Goal: Information Seeking & Learning: Compare options

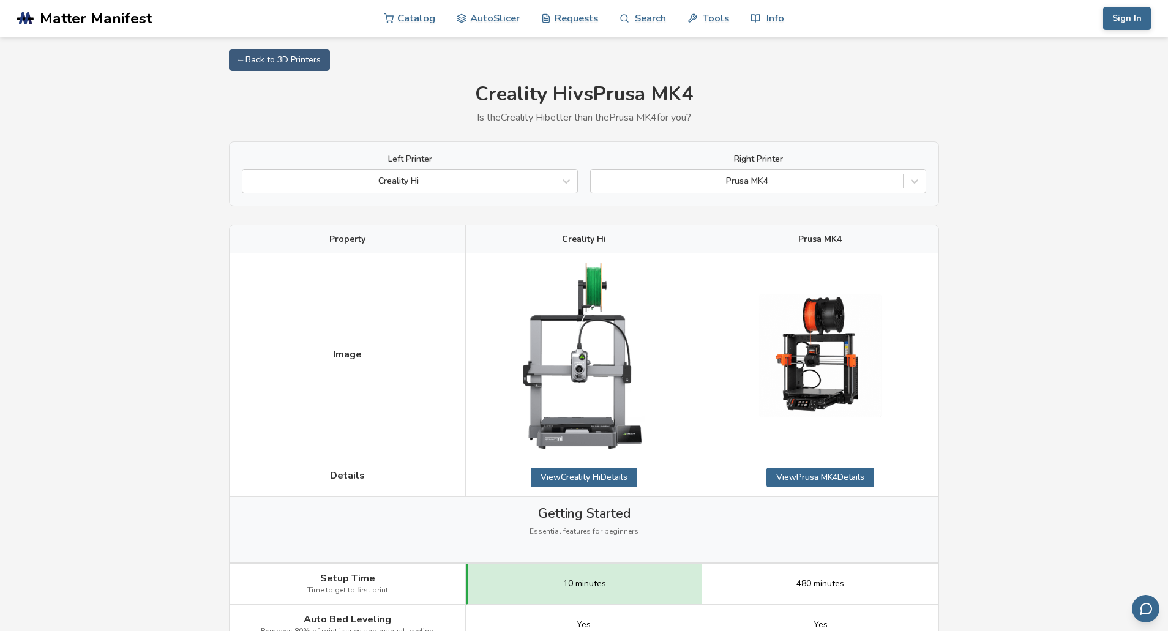
click at [821, 320] on img at bounding box center [820, 356] width 122 height 122
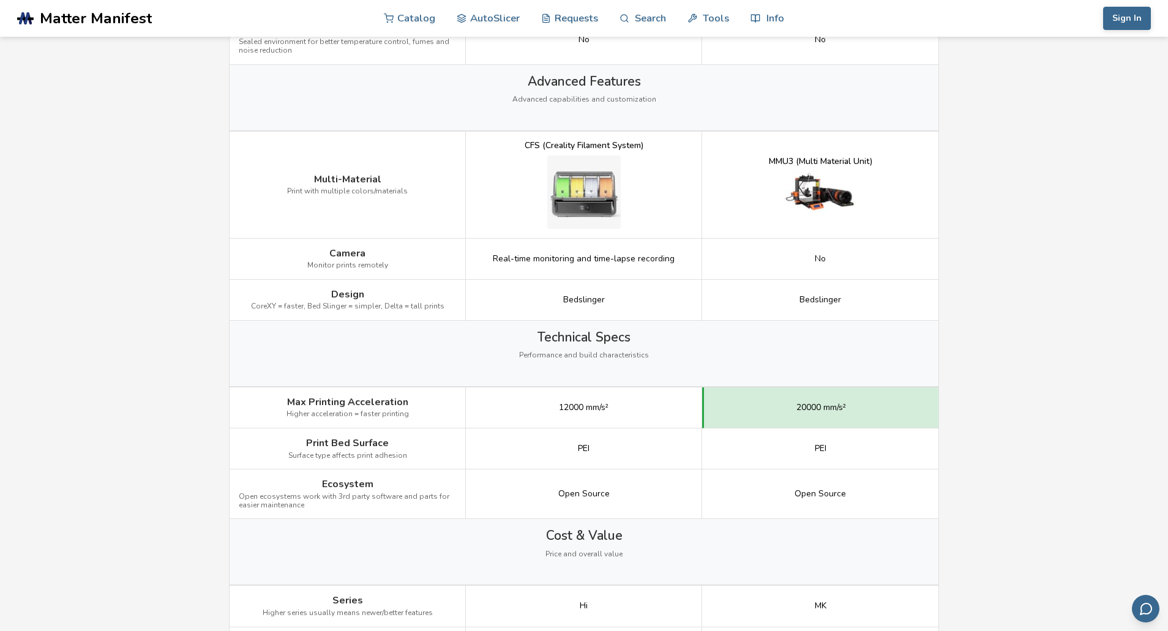
scroll to position [1448, 0]
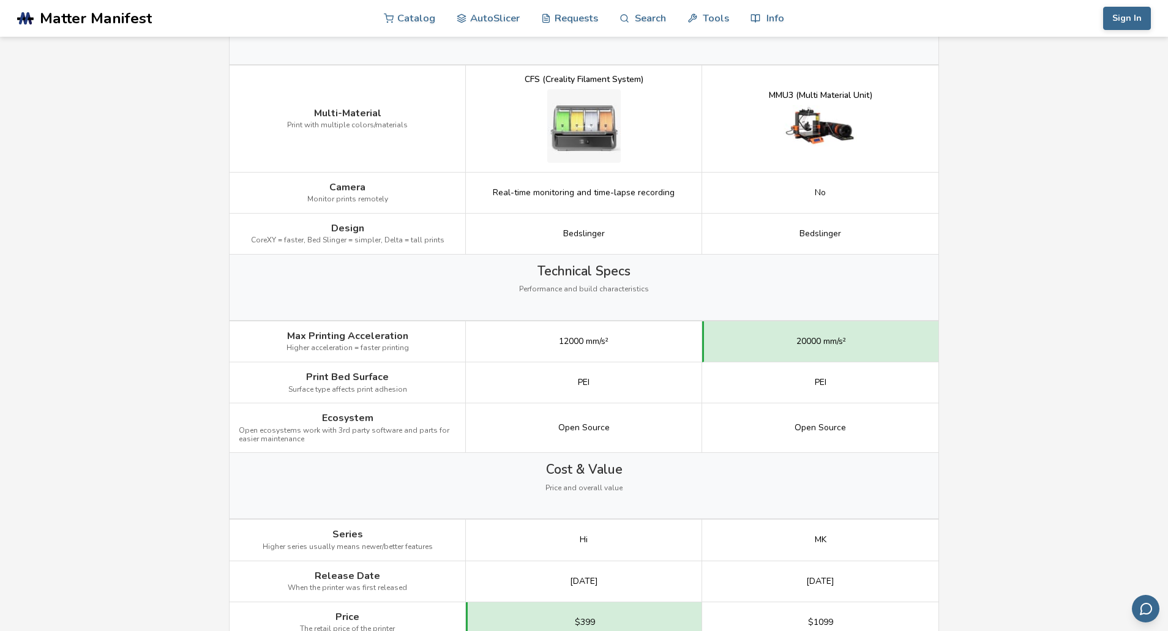
click at [840, 120] on img at bounding box center [820, 126] width 73 height 42
click at [813, 129] on img at bounding box center [820, 126] width 73 height 42
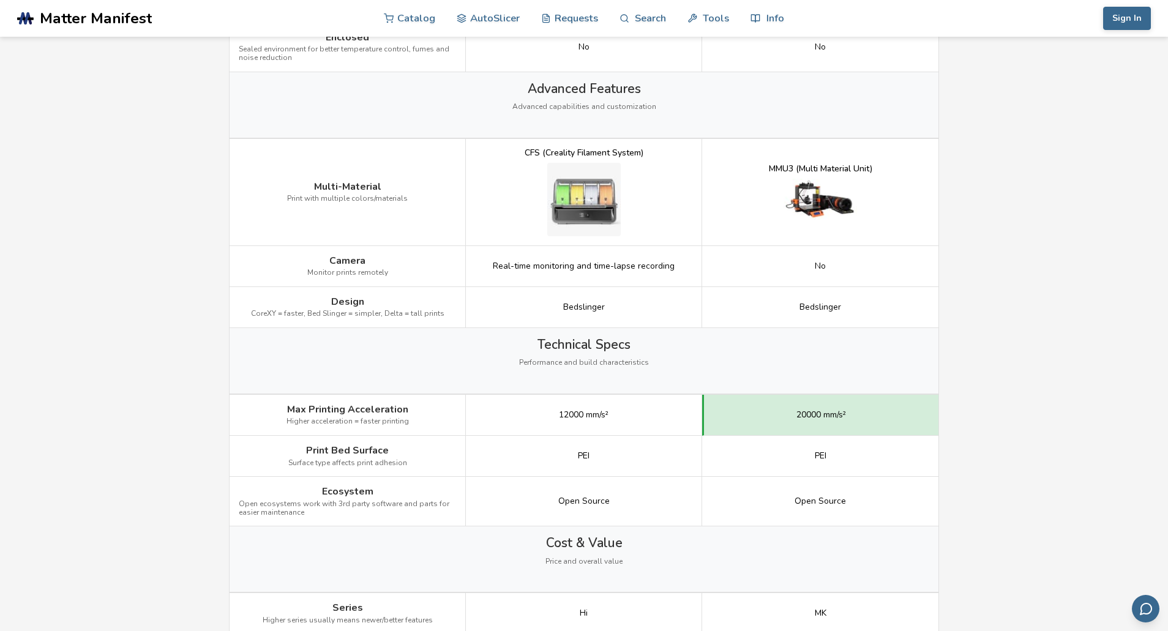
click at [832, 205] on img at bounding box center [820, 200] width 73 height 42
drag, startPoint x: 769, startPoint y: 168, endPoint x: 887, endPoint y: 166, distance: 118.2
click at [887, 166] on div "MMU3 (Multi Material Unit)" at bounding box center [820, 192] width 236 height 107
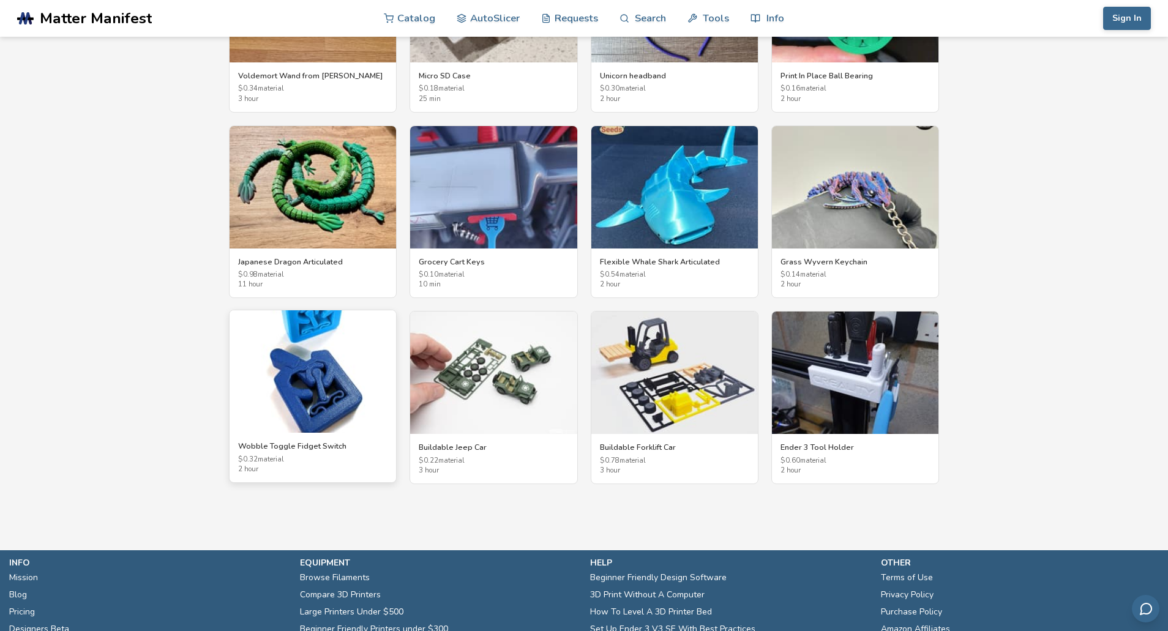
scroll to position [2221, 0]
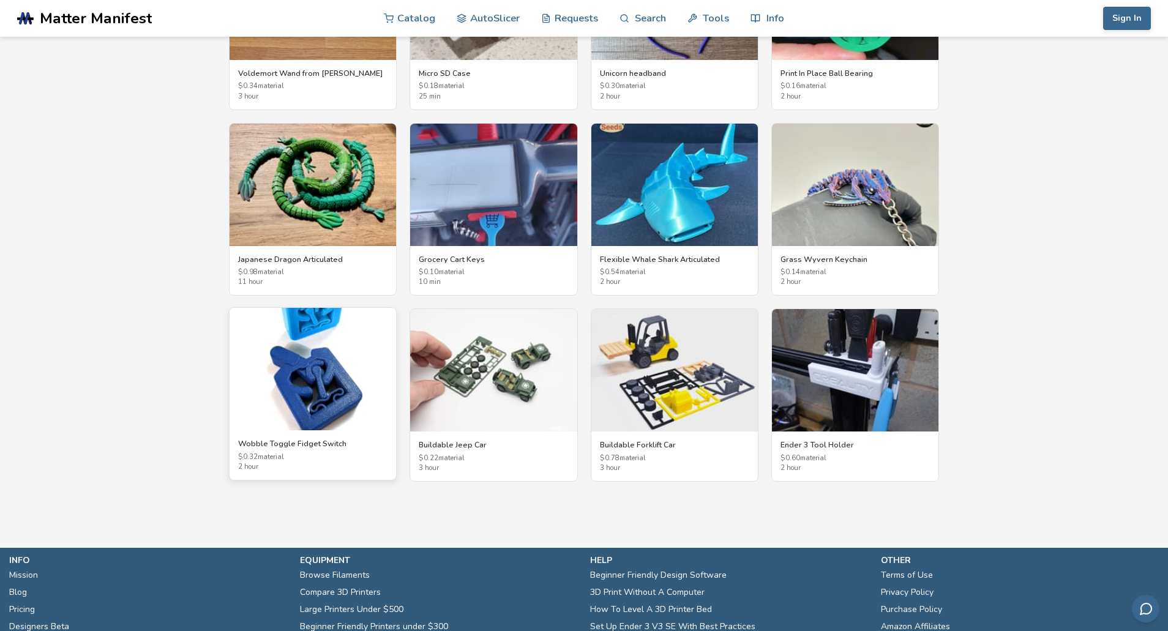
click at [325, 377] on img at bounding box center [313, 369] width 167 height 122
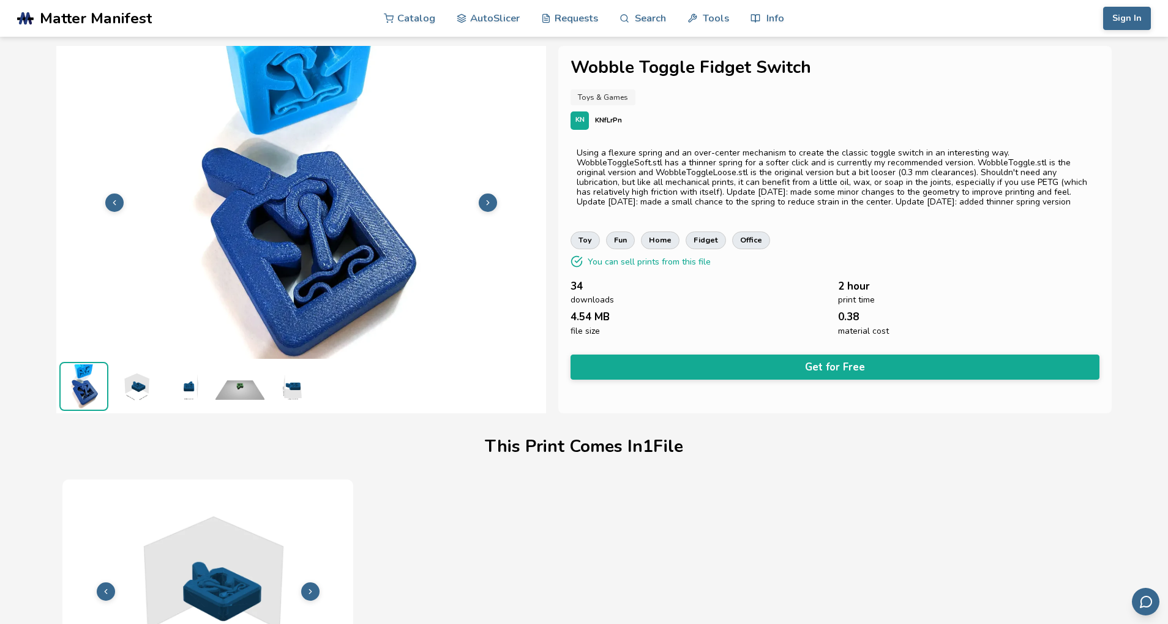
click at [489, 205] on icon at bounding box center [488, 202] width 9 height 9
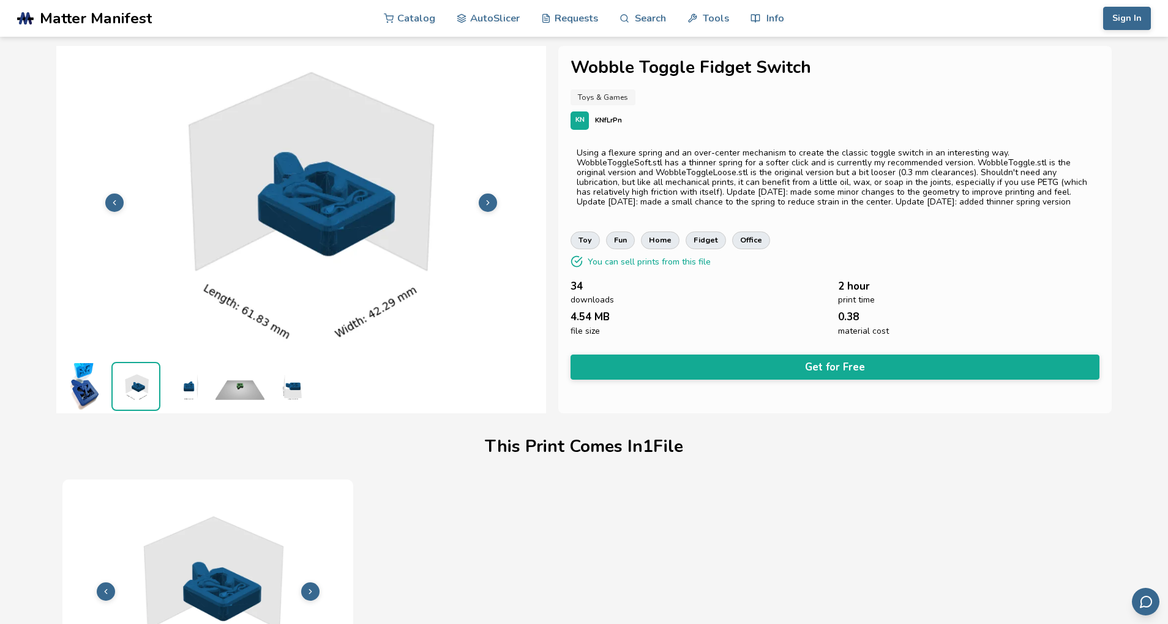
click at [489, 205] on icon at bounding box center [488, 202] width 9 height 9
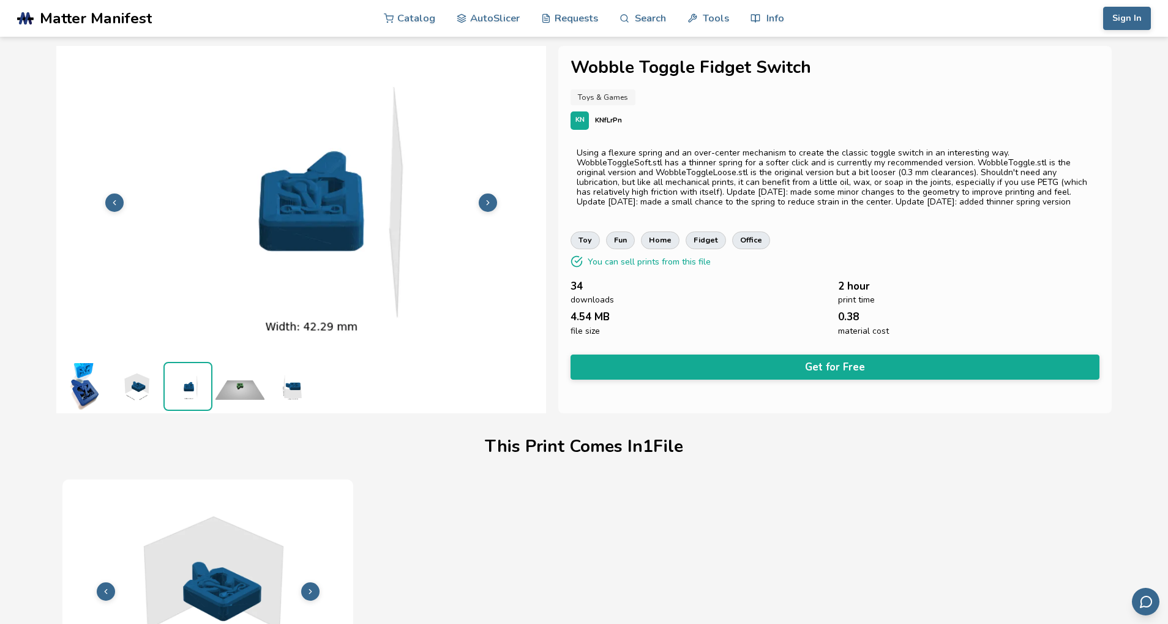
click at [489, 204] on icon at bounding box center [488, 202] width 9 height 9
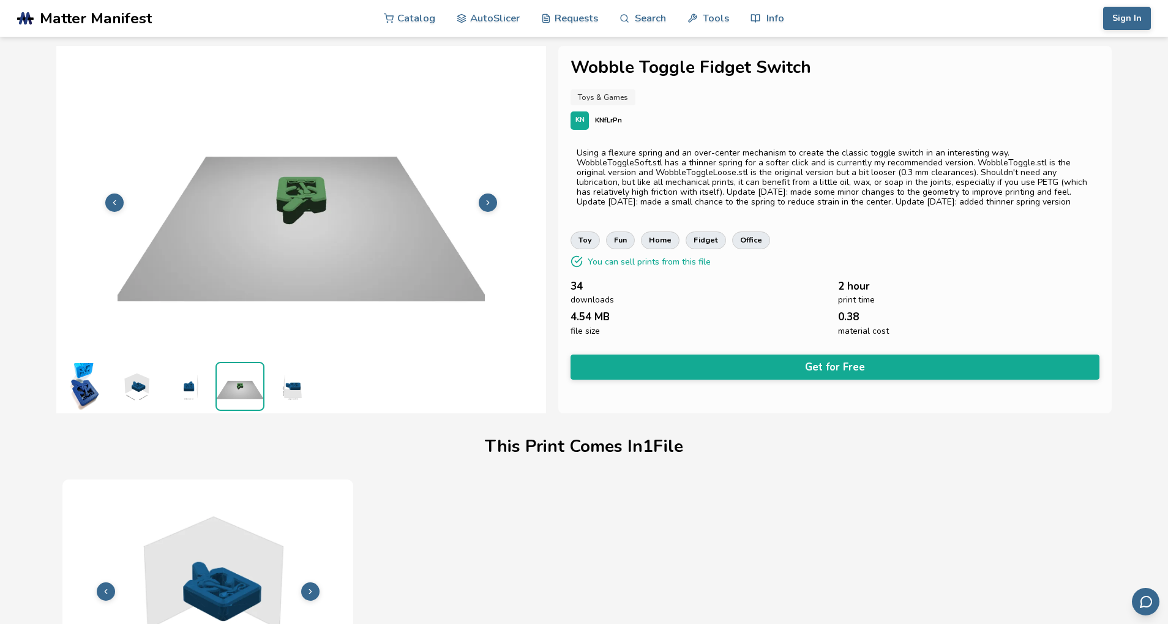
click at [489, 204] on icon at bounding box center [488, 202] width 9 height 9
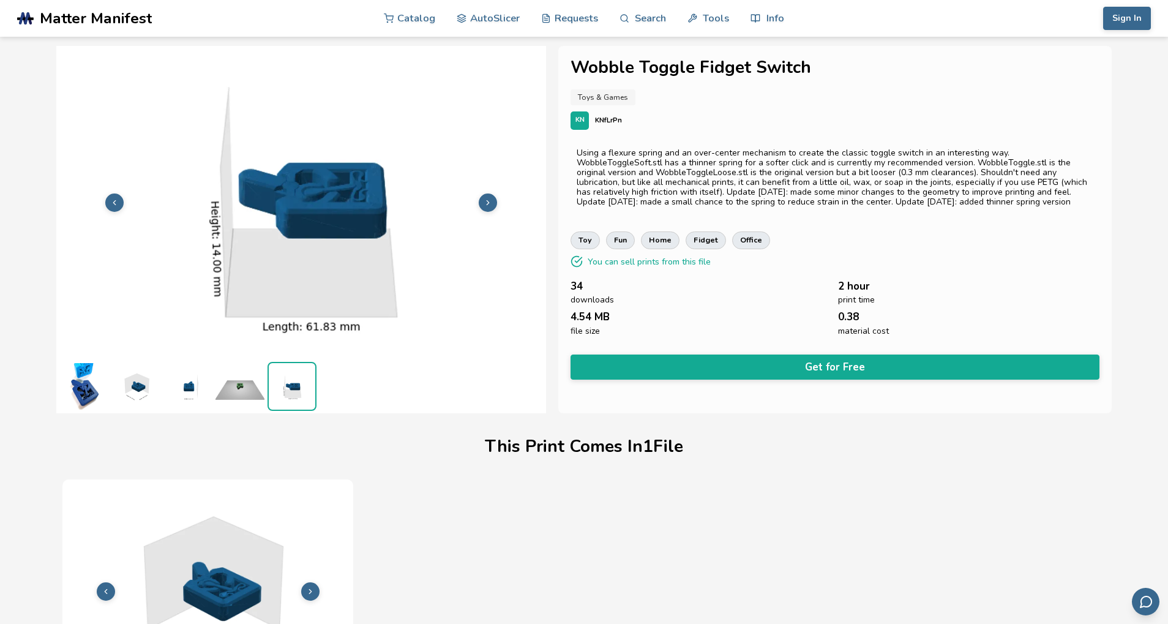
click at [489, 204] on icon at bounding box center [488, 202] width 9 height 9
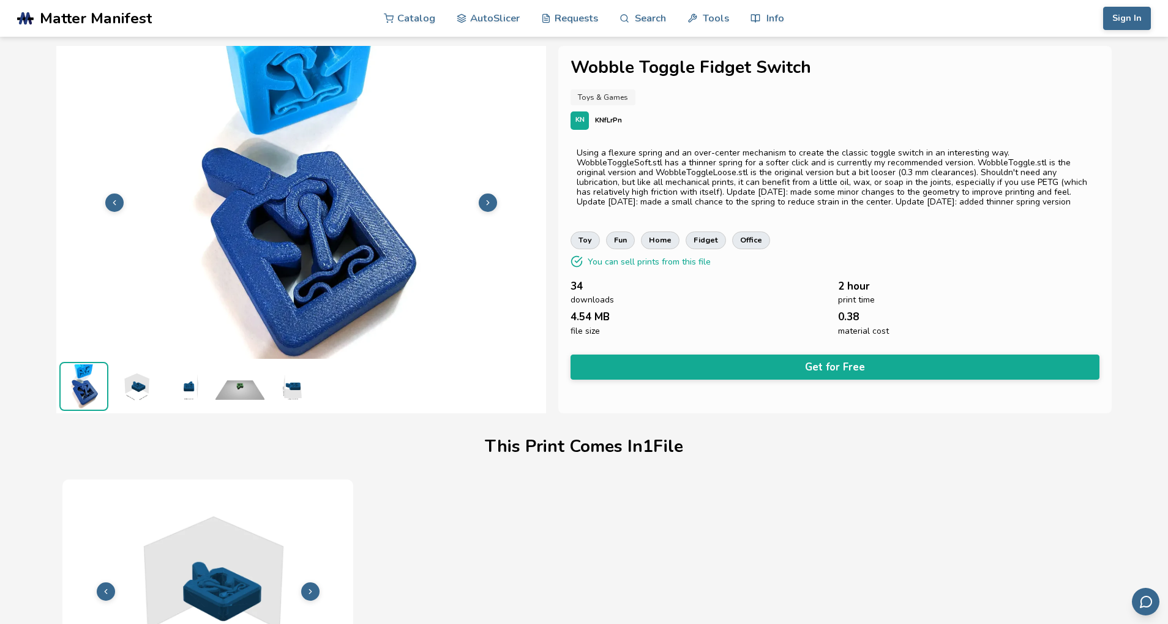
click at [488, 203] on polyline at bounding box center [488, 202] width 2 height 4
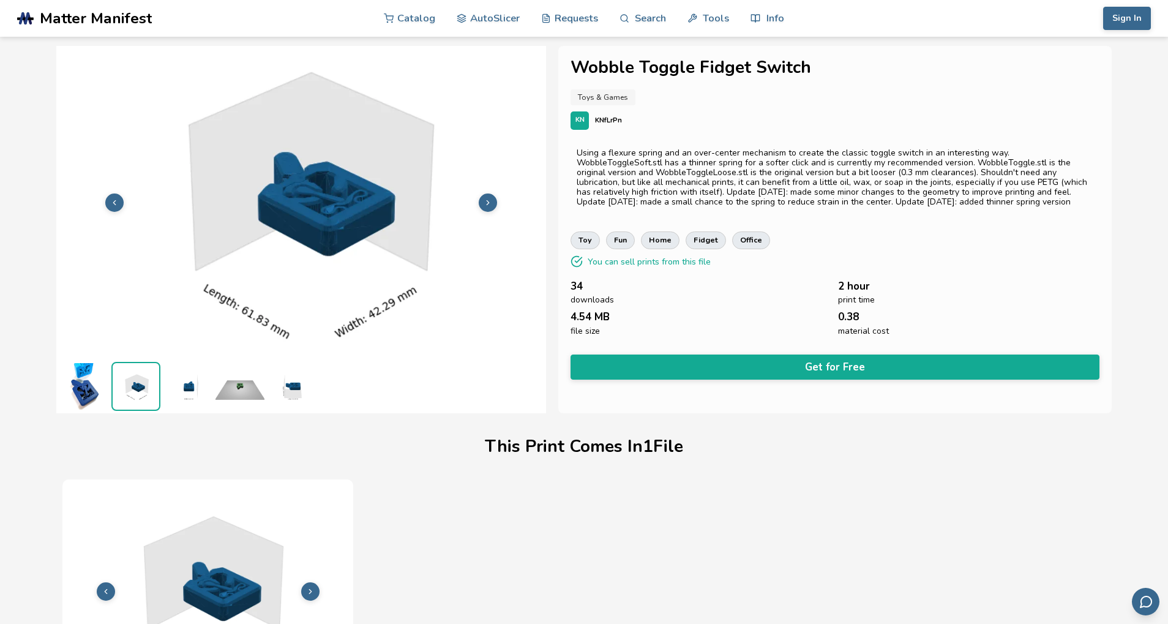
click at [488, 203] on polyline at bounding box center [488, 202] width 2 height 4
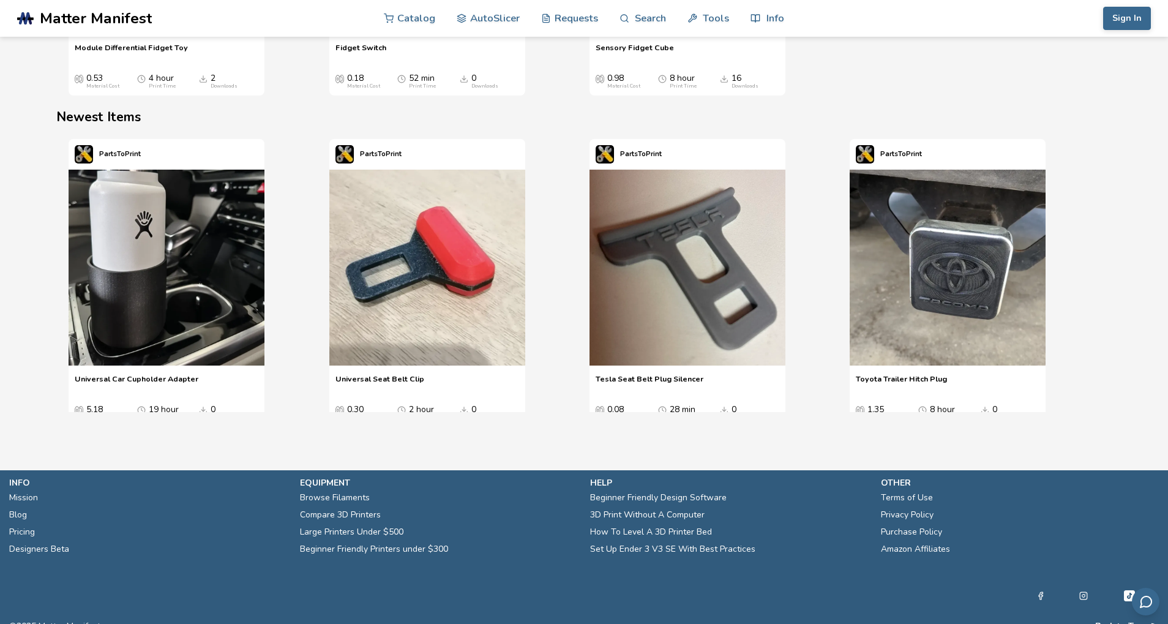
scroll to position [1720, 0]
